Goal: Find contact information: Find contact information

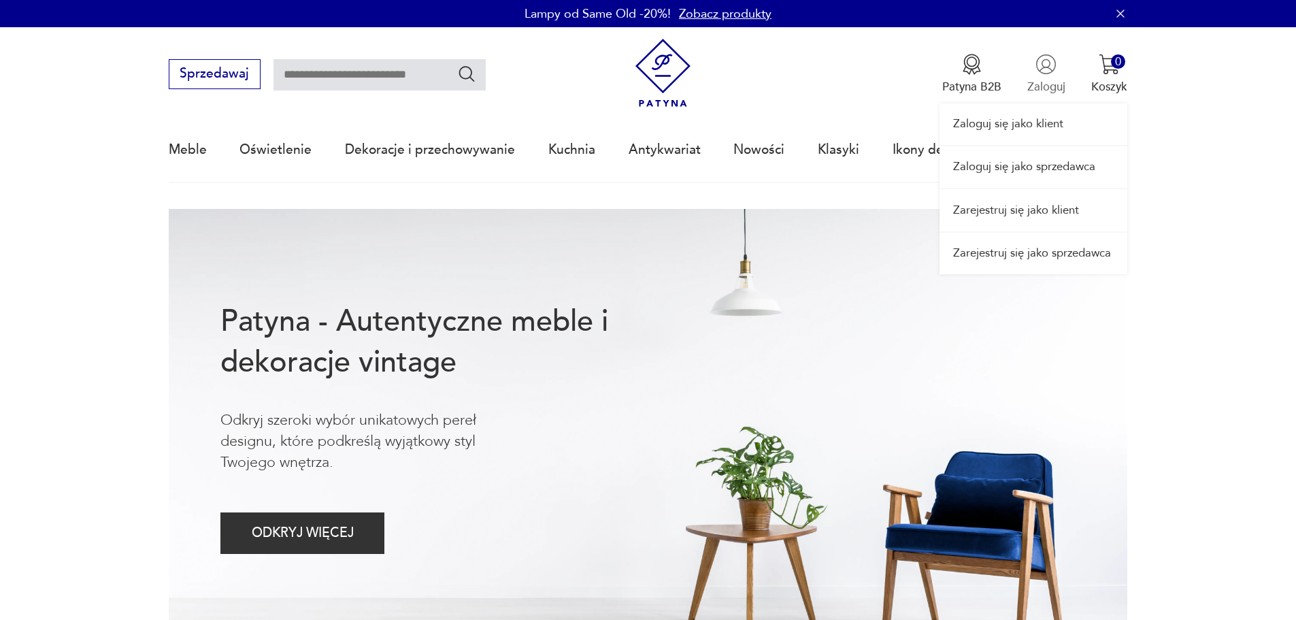
click at [1049, 63] on div "Zaloguj się jako klient Zaloguj się jako sprzedawca Zarejestruj się jako klient…" at bounding box center [1034, 150] width 188 height 247
click at [1014, 123] on link "Zaloguj się jako klient" at bounding box center [1034, 124] width 188 height 42
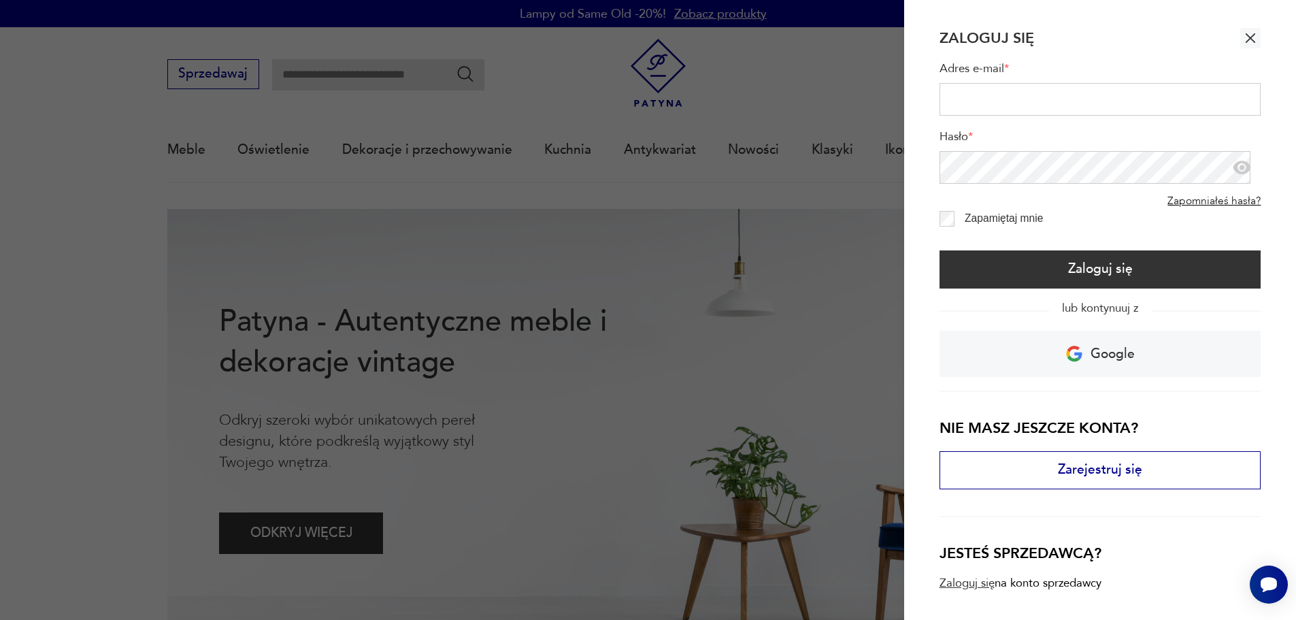
type input "**********"
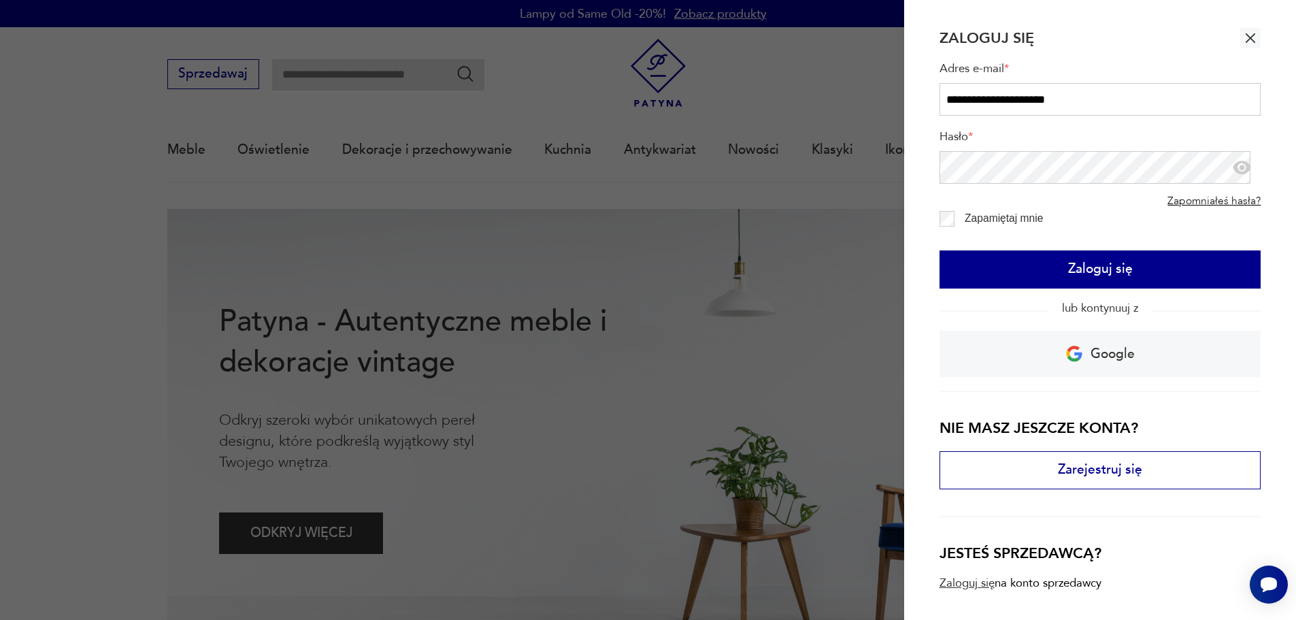
click at [1073, 266] on button "Zaloguj się" at bounding box center [1101, 269] width 322 height 38
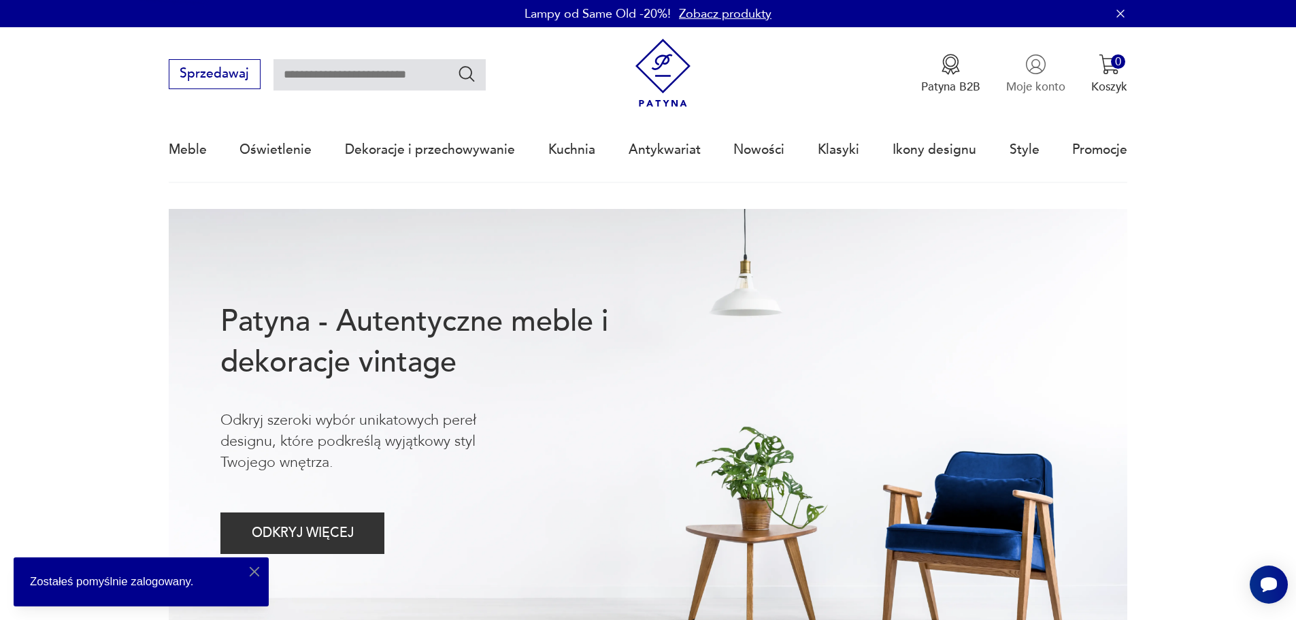
click at [1049, 85] on p "Moje konto" at bounding box center [1035, 87] width 59 height 16
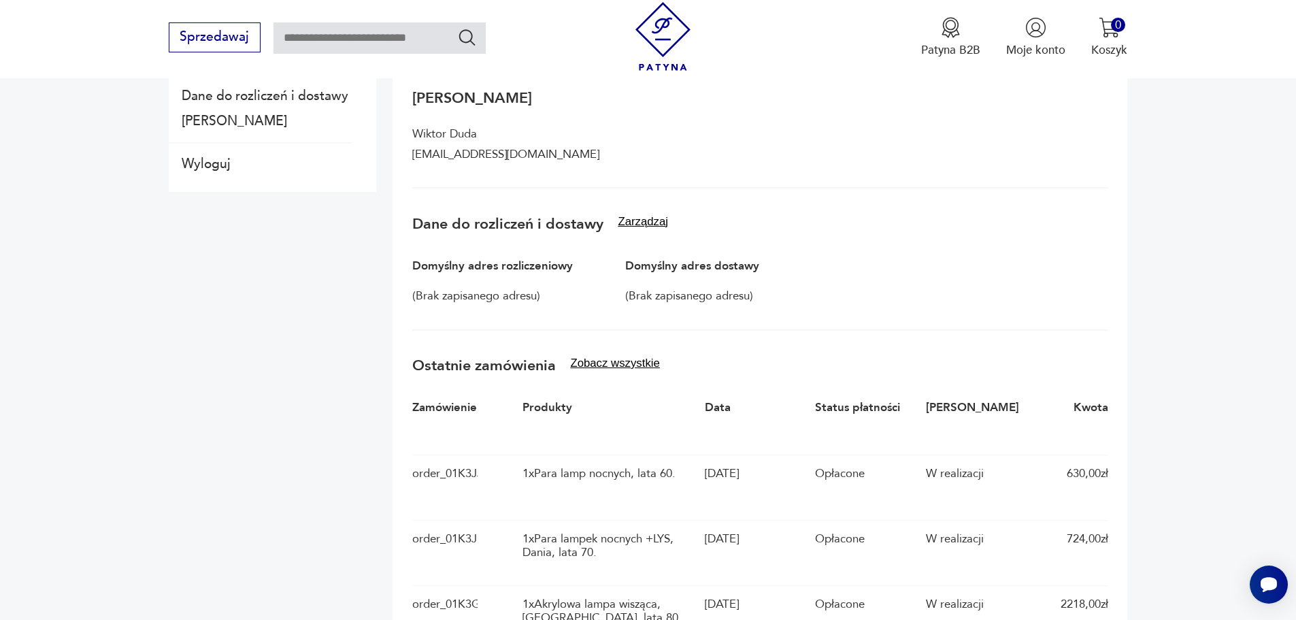
scroll to position [136, 0]
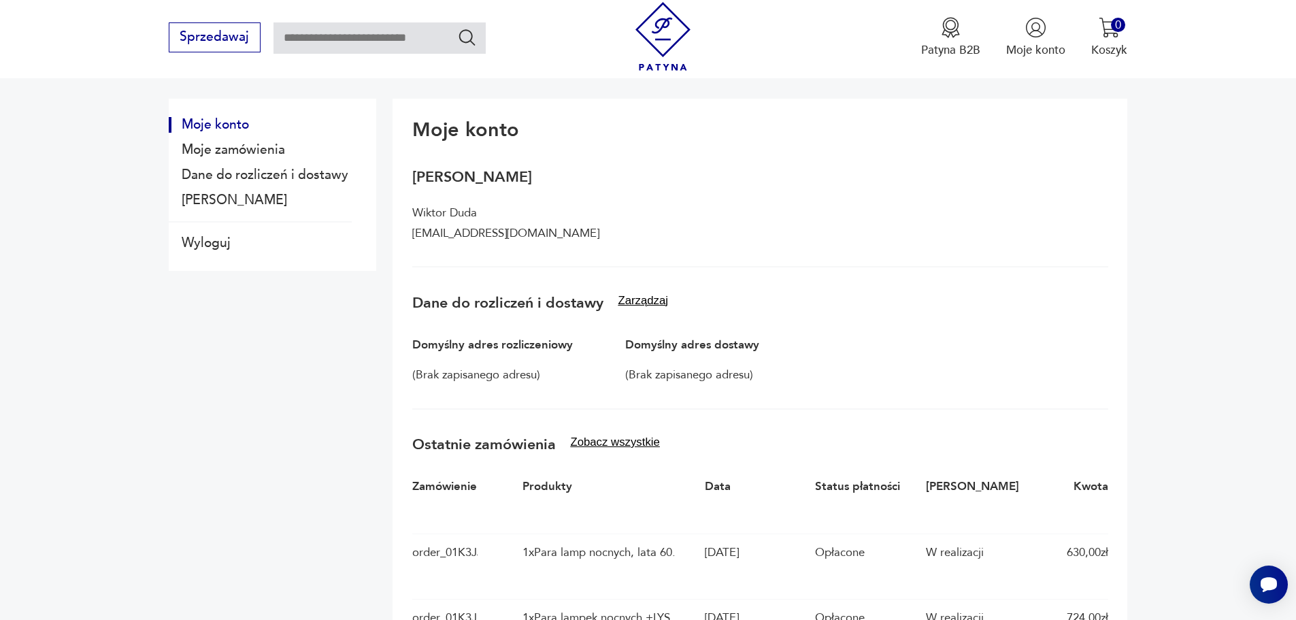
click at [650, 310] on h3 "Dane do rozliczeń i dostawy Zarządzaj" at bounding box center [760, 303] width 696 height 18
click at [652, 303] on button "Zarządzaj" at bounding box center [643, 301] width 50 height 14
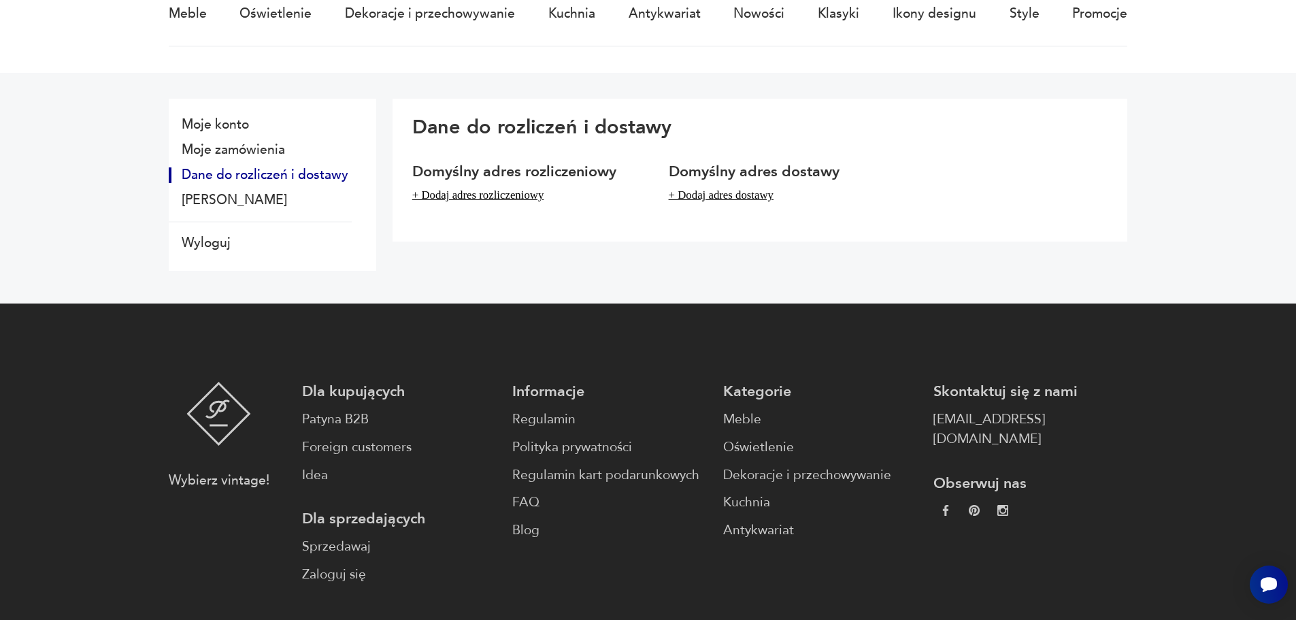
scroll to position [0, 0]
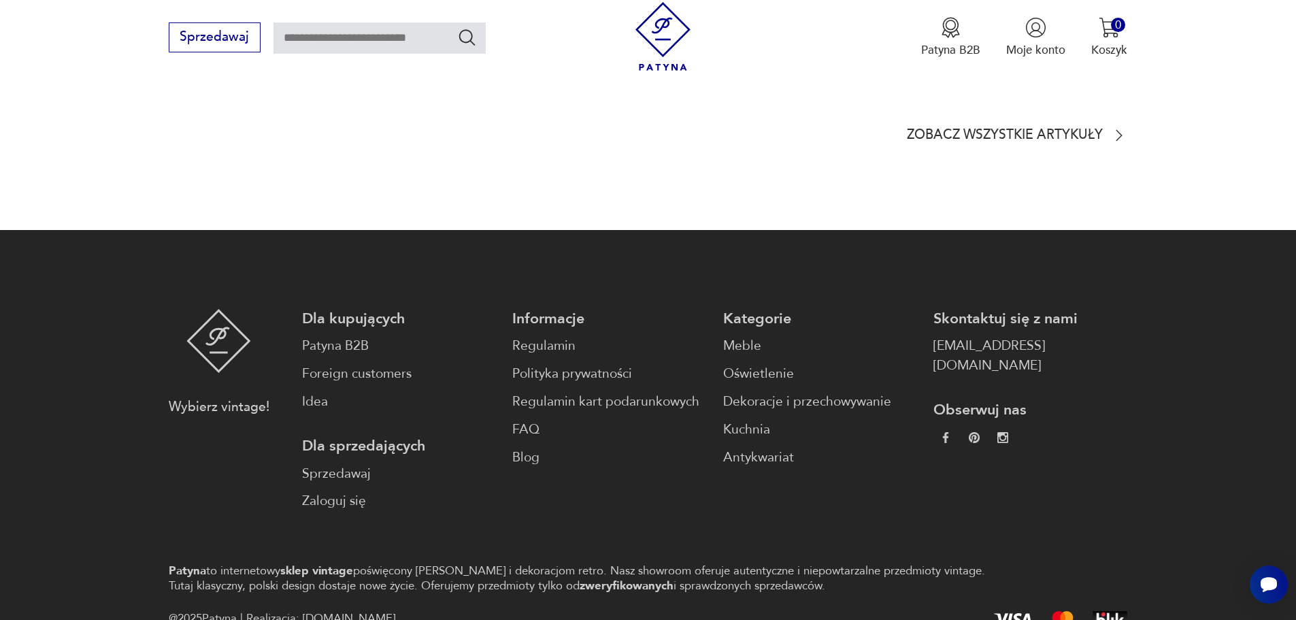
scroll to position [3865, 0]
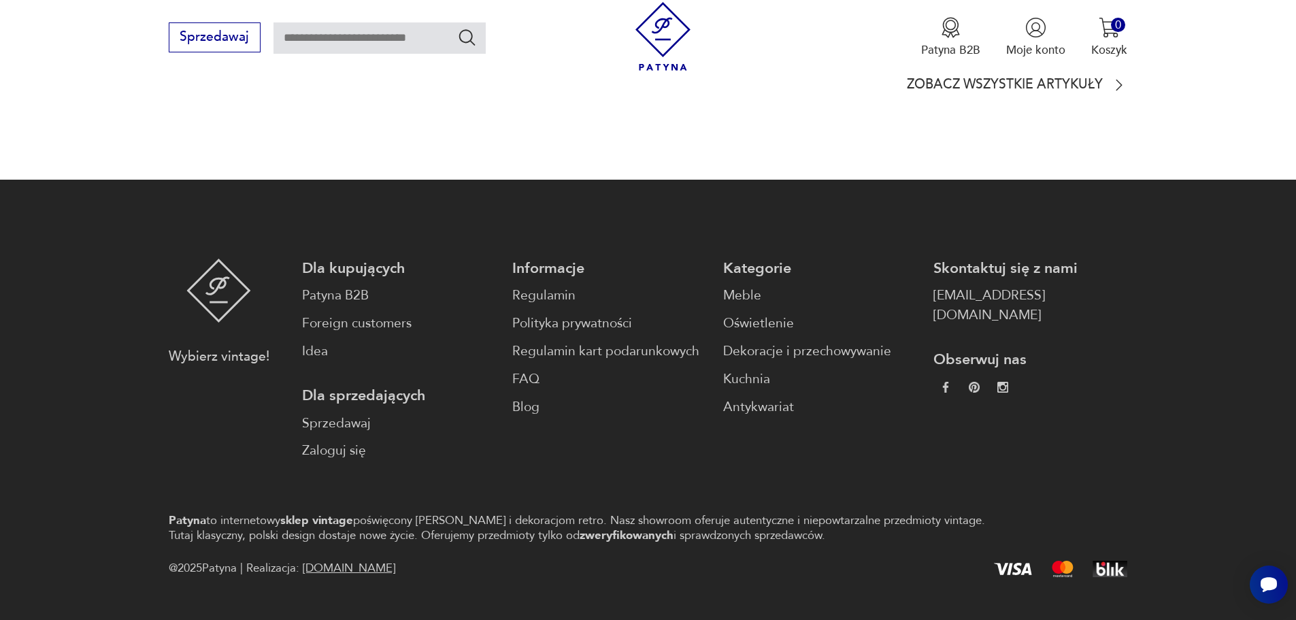
click at [945, 259] on p "Skontaktuj się z nami" at bounding box center [1030, 269] width 194 height 20
click at [350, 286] on link "Patyna B2B" at bounding box center [399, 296] width 194 height 20
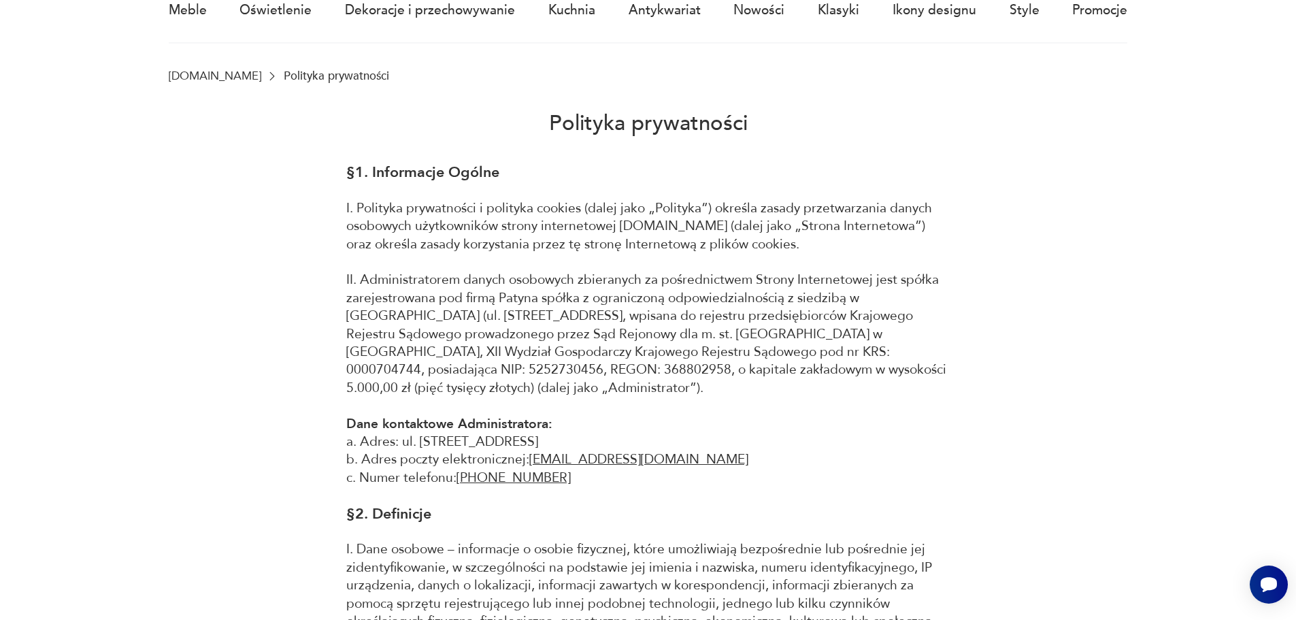
scroll to position [272, 0]
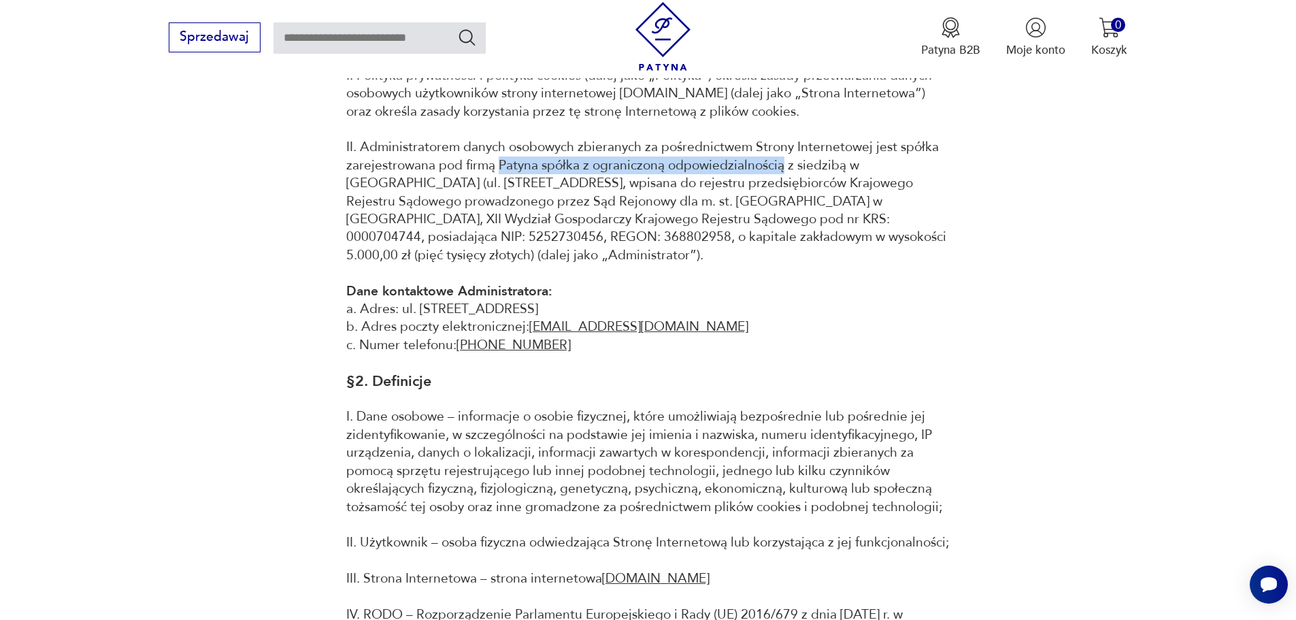
drag, startPoint x: 496, startPoint y: 164, endPoint x: 780, endPoint y: 172, distance: 283.8
click at [780, 172] on p "II. Administratorem danych osobowych zbieranych za pośrednictwem Strony Interne…" at bounding box center [648, 201] width 604 height 126
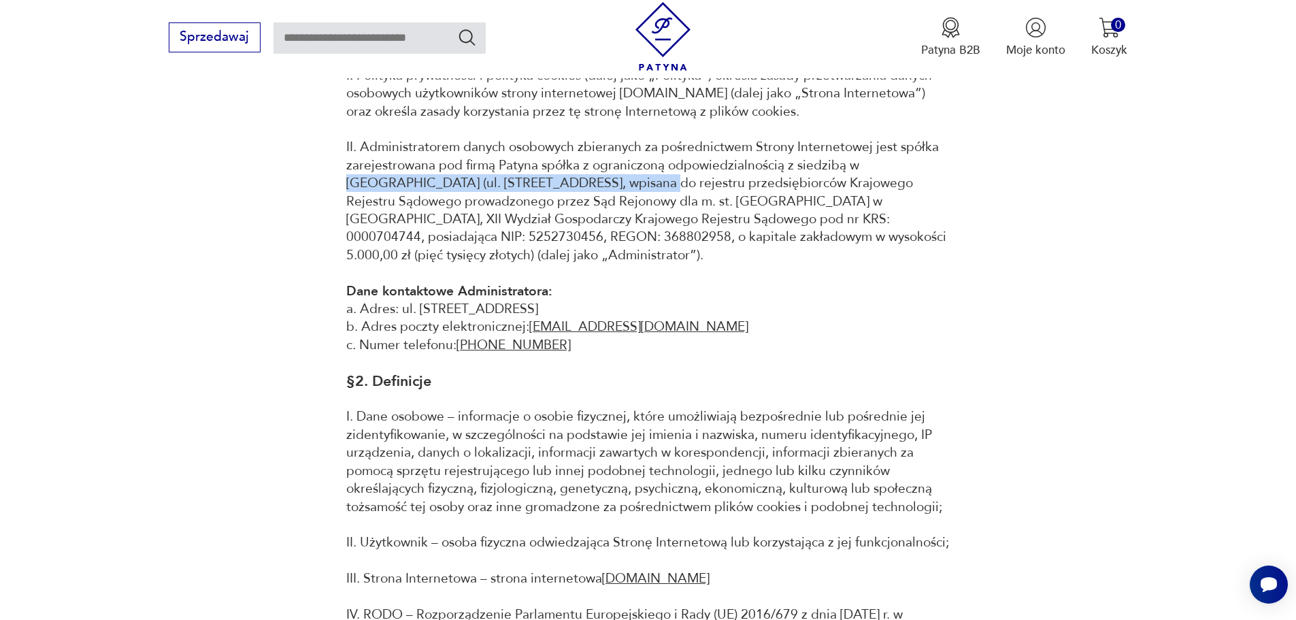
drag, startPoint x: 867, startPoint y: 166, endPoint x: 571, endPoint y: 186, distance: 296.0
click at [570, 185] on p "II. Administratorem danych osobowych zbieranych za pośrednictwem Strony Interne…" at bounding box center [648, 201] width 604 height 126
copy p "Warszawie (ul. Mazowiecka 11/49, 00-052 Warszawa)"
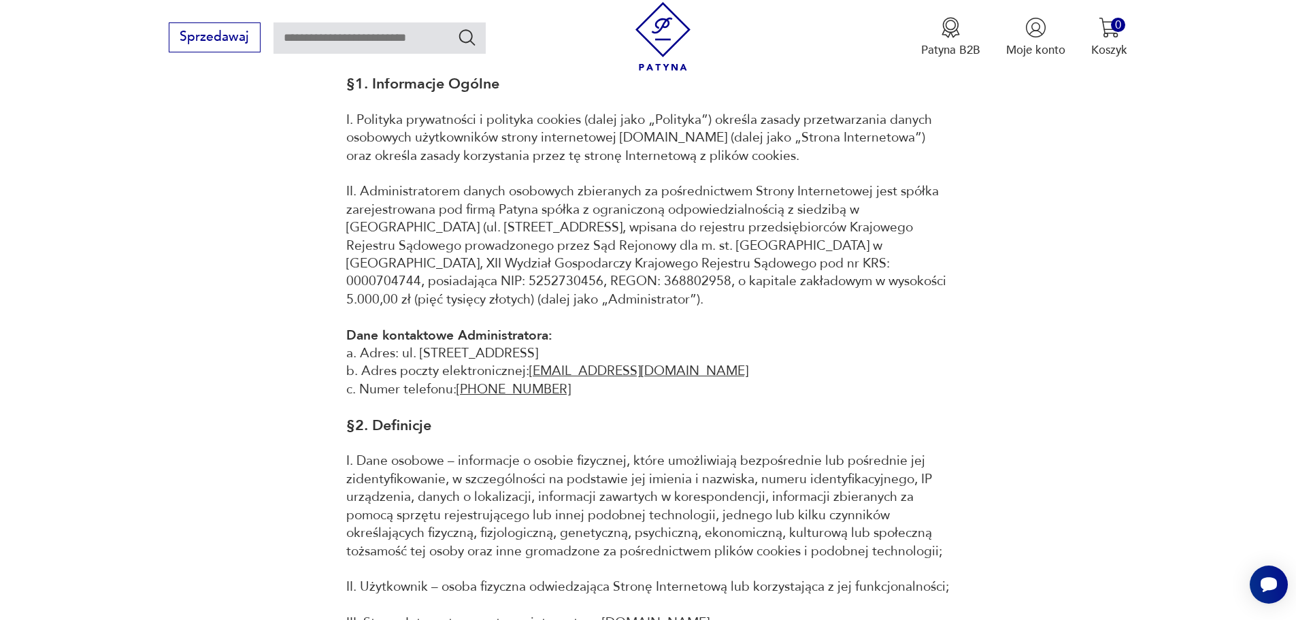
scroll to position [204, 0]
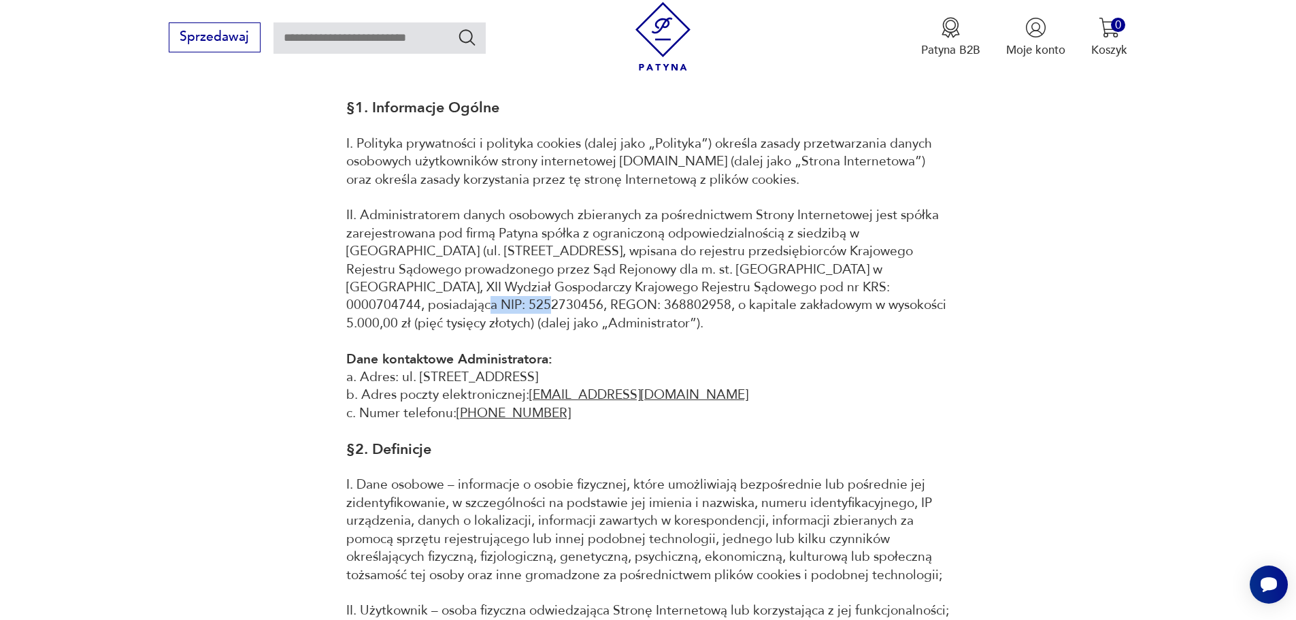
drag, startPoint x: 874, startPoint y: 286, endPoint x: 938, endPoint y: 280, distance: 63.5
click at [938, 280] on p "II. Administratorem danych osobowych zbieranych za pośrednictwem Strony Interne…" at bounding box center [648, 269] width 604 height 126
copy p "5252730456"
